Goal: Information Seeking & Learning: Get advice/opinions

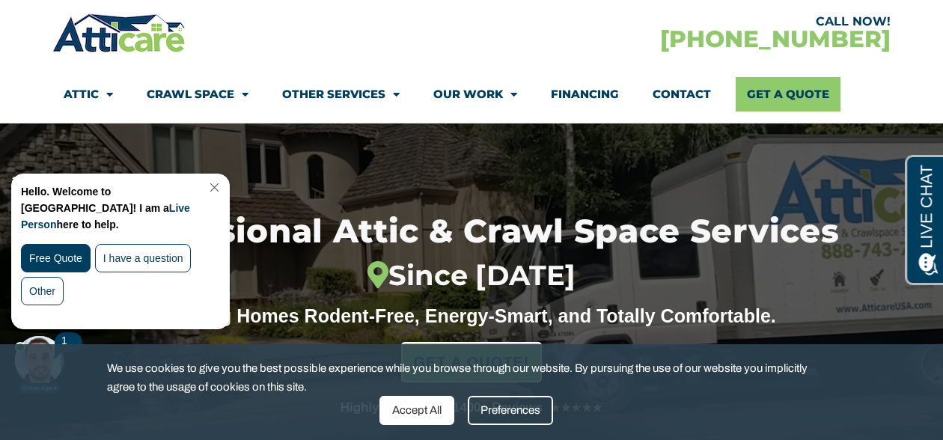
scroll to position [106, 0]
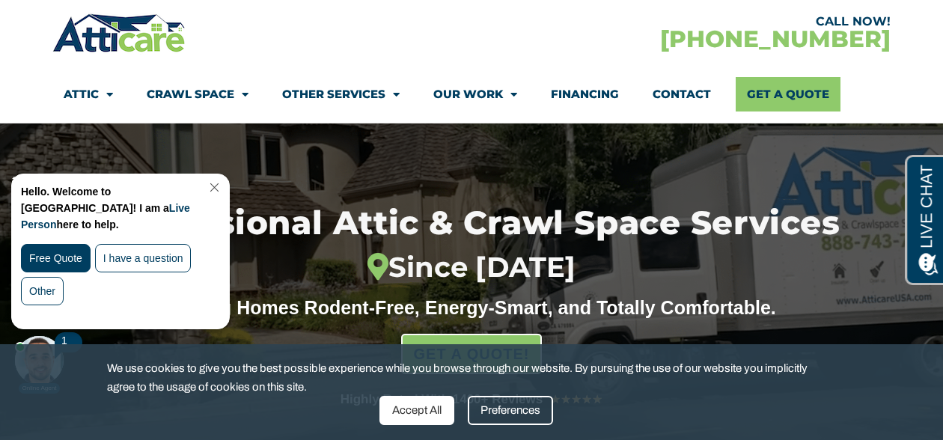
click at [223, 186] on link "Close Chat" at bounding box center [213, 187] width 20 height 11
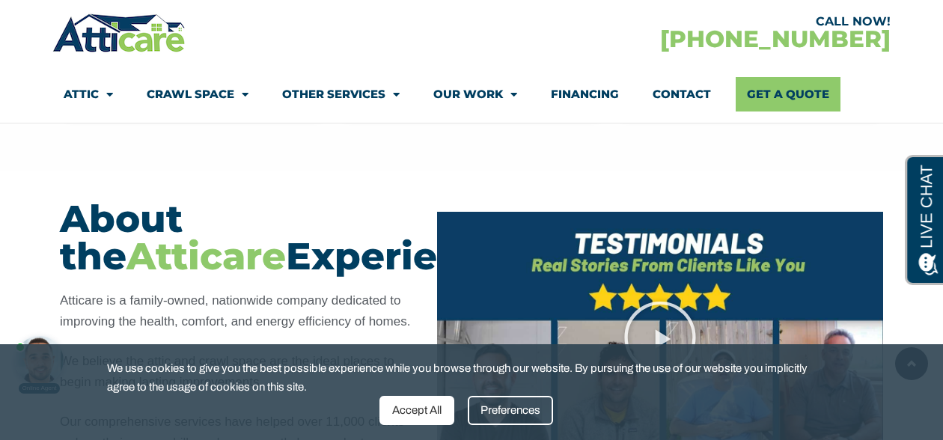
scroll to position [1179, 0]
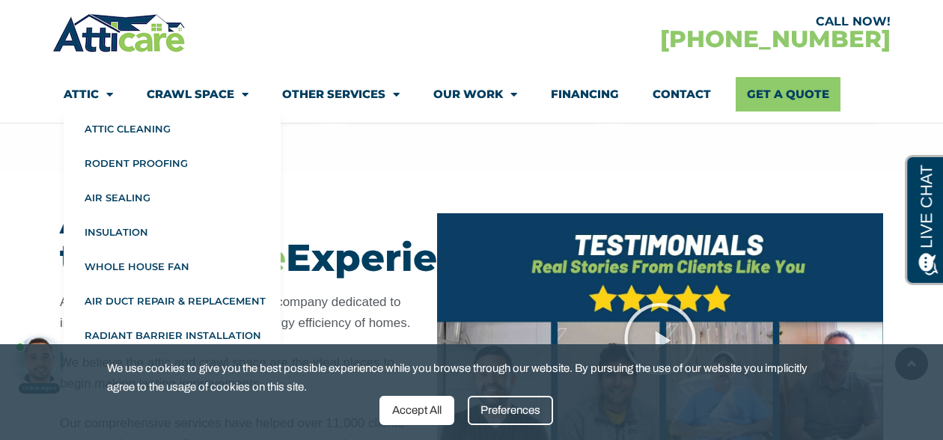
click at [102, 97] on span "Menu" at bounding box center [106, 95] width 14 height 26
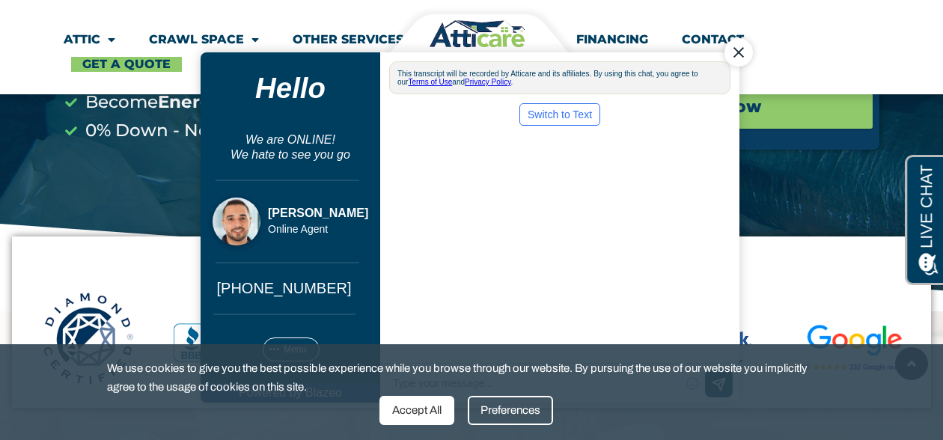
click at [385, 36] on div at bounding box center [477, 33] width 195 height 47
click at [354, 41] on div "The previous chat session has ended Start New Chat Close Hello We are ONLINE! W…" at bounding box center [470, 227] width 539 height 374
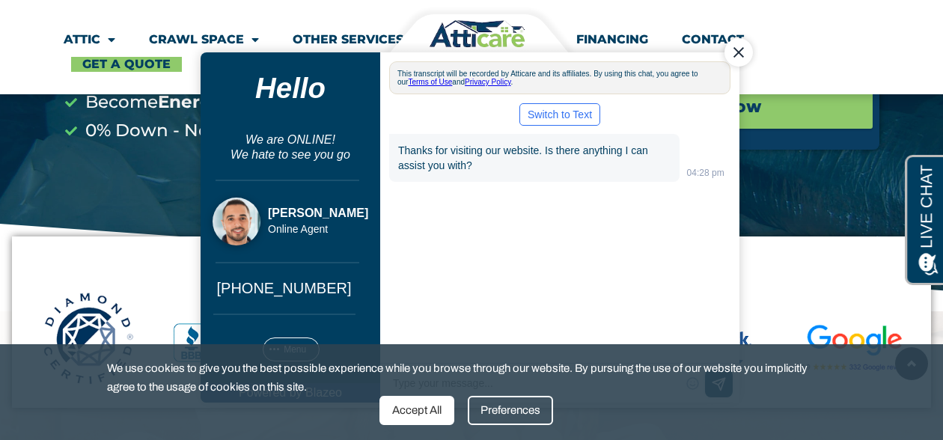
click at [741, 56] on div "Close Chat" at bounding box center [739, 52] width 28 height 28
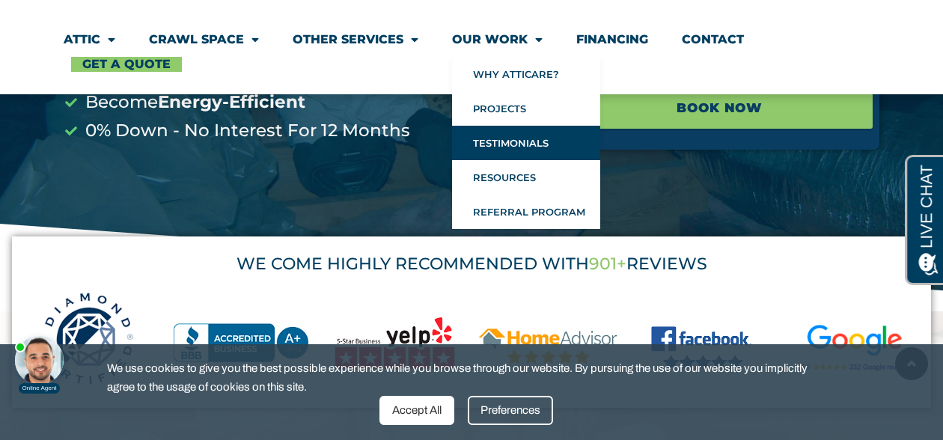
click at [517, 137] on link "Testimonials" at bounding box center [526, 143] width 148 height 34
